Goal: Find specific page/section: Find specific page/section

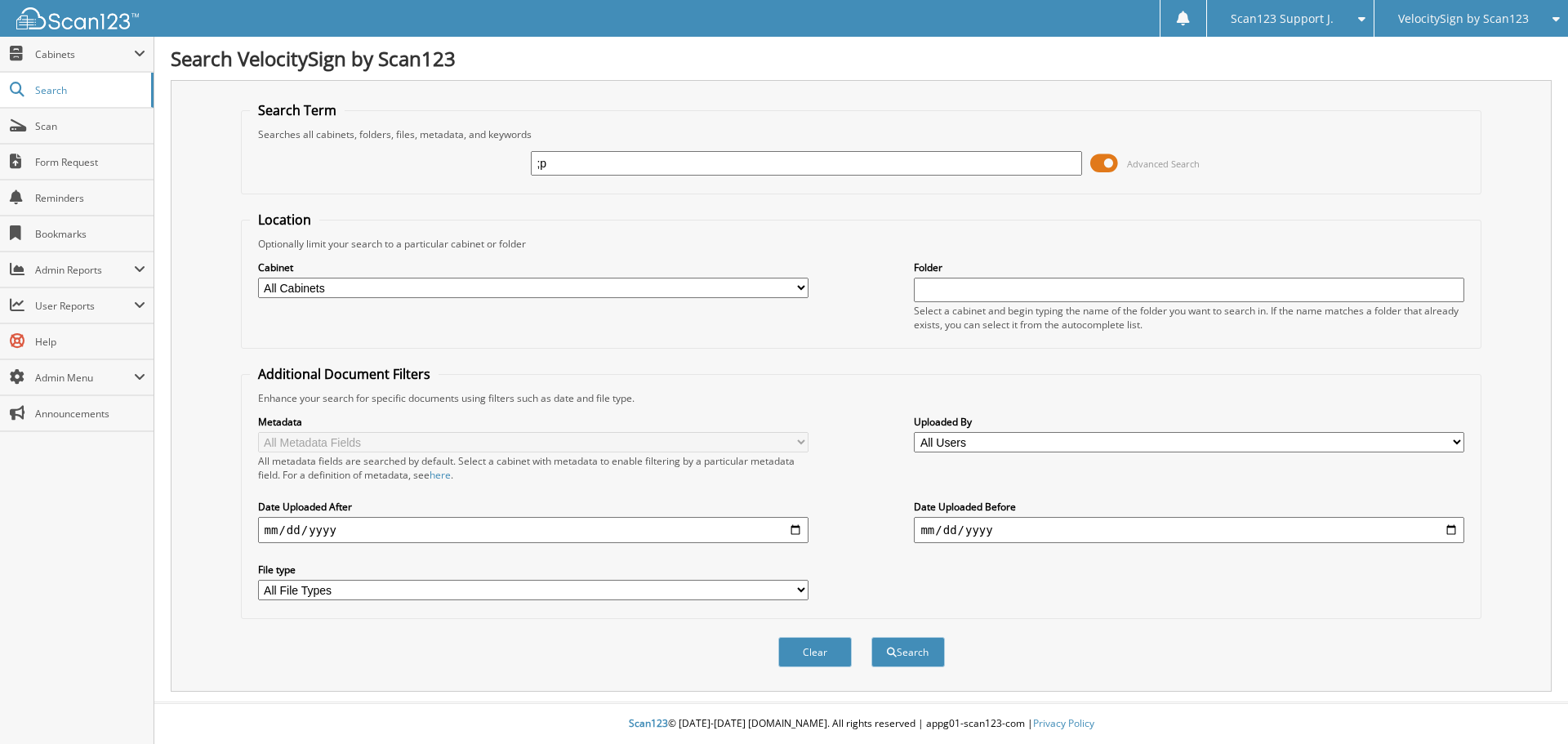
type input ";"
type input "[PERSON_NAME]"
click at [871, 637] on button "Search" at bounding box center [907, 652] width 73 height 30
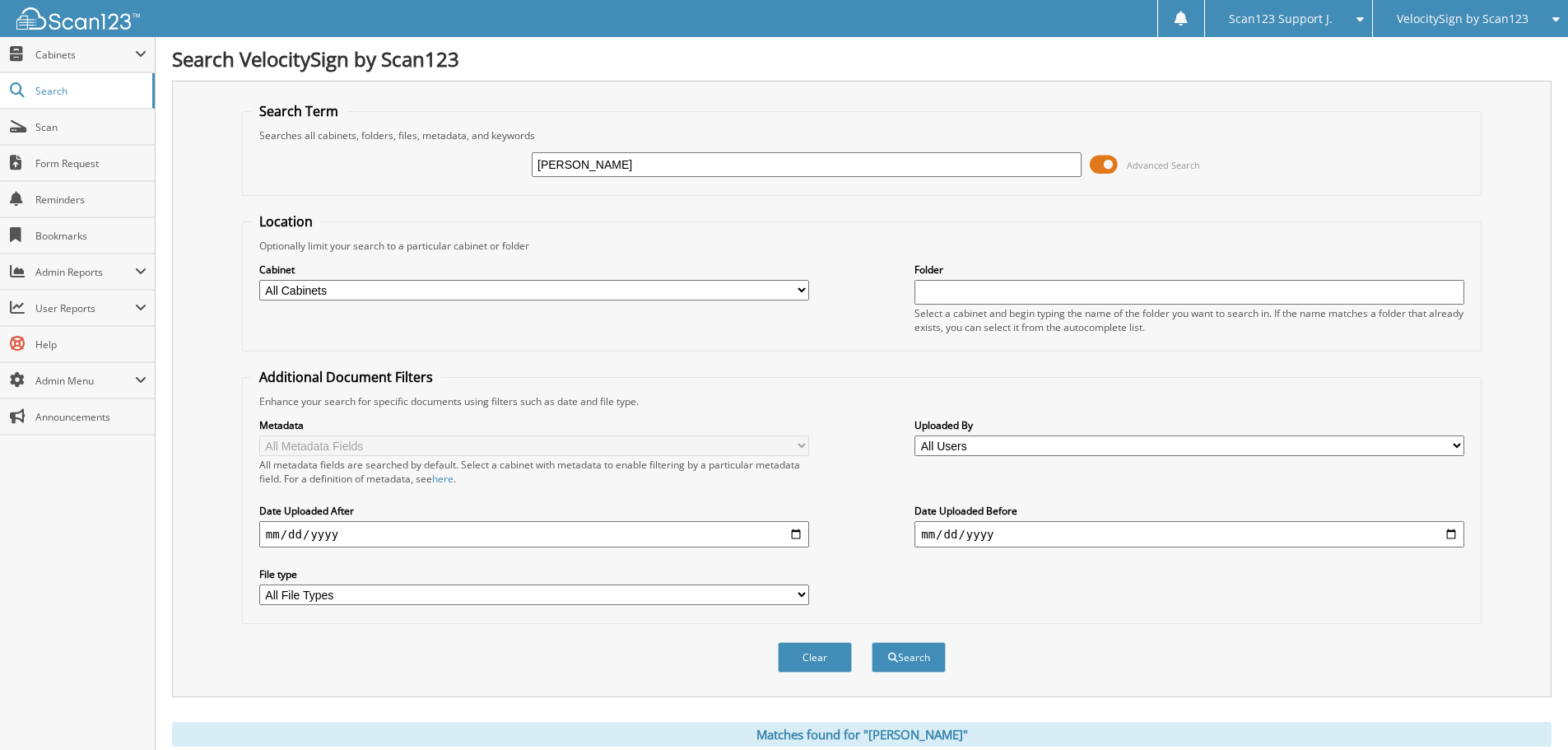
drag, startPoint x: 1093, startPoint y: 162, endPoint x: 1107, endPoint y: 168, distance: 15.2
click at [1101, 161] on span at bounding box center [1103, 164] width 28 height 25
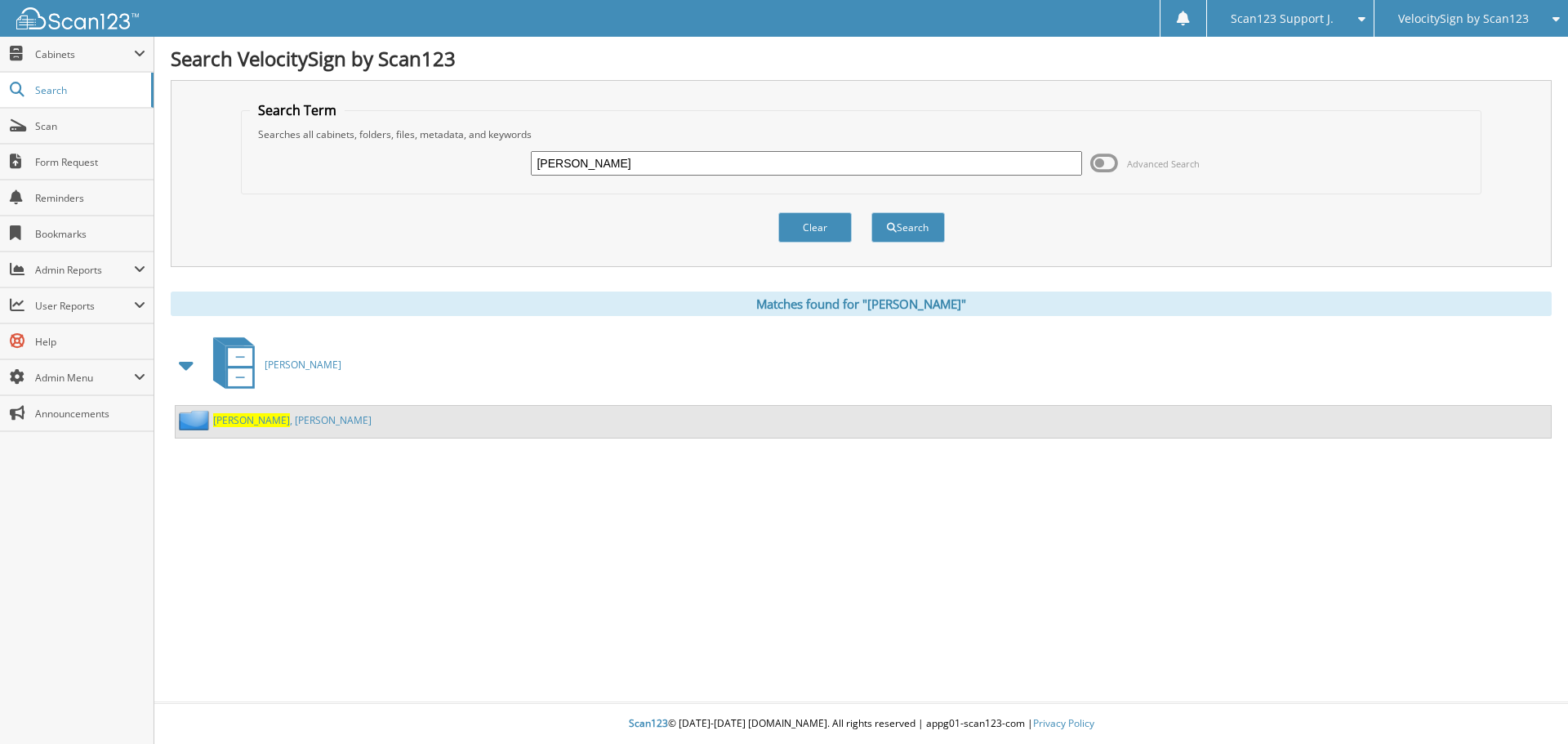
click at [282, 419] on link "[PERSON_NAME]" at bounding box center [292, 419] width 158 height 14
